Goal: Find specific page/section: Find specific page/section

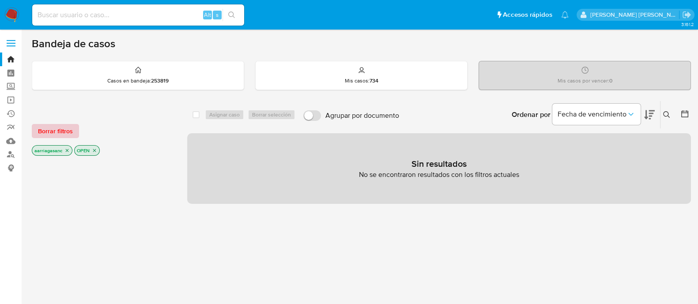
click at [57, 133] on span "Borrar filtros" at bounding box center [55, 131] width 35 height 12
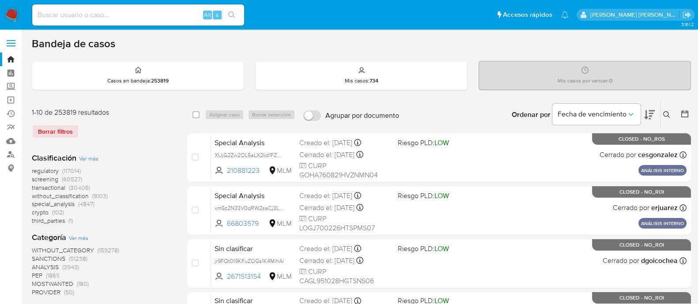
click at [52, 179] on span "screening" at bounding box center [45, 179] width 26 height 9
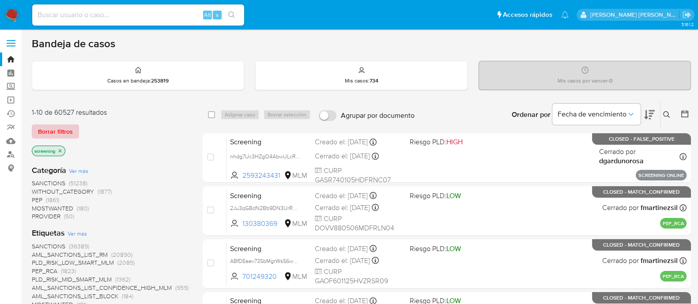
click at [66, 132] on span "Borrar filtros" at bounding box center [55, 131] width 35 height 12
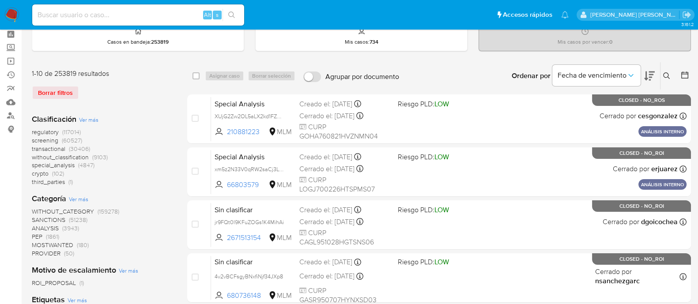
scroll to position [55, 0]
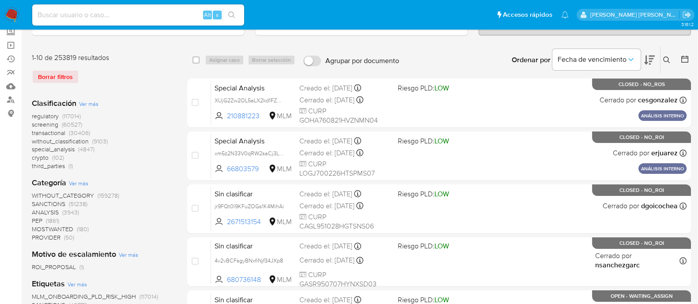
click at [56, 206] on span "SANCTIONS" at bounding box center [49, 204] width 34 height 9
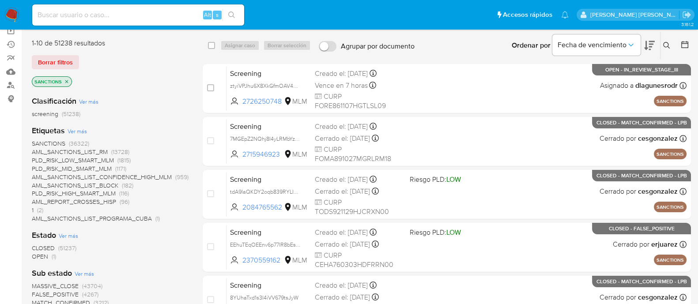
scroll to position [110, 0]
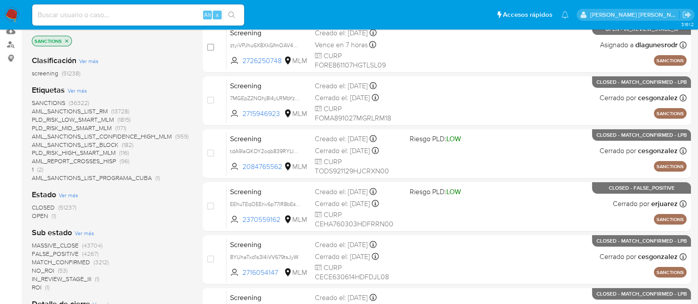
click at [42, 212] on span "OPEN" at bounding box center [40, 216] width 16 height 9
